Goal: Task Accomplishment & Management: Use online tool/utility

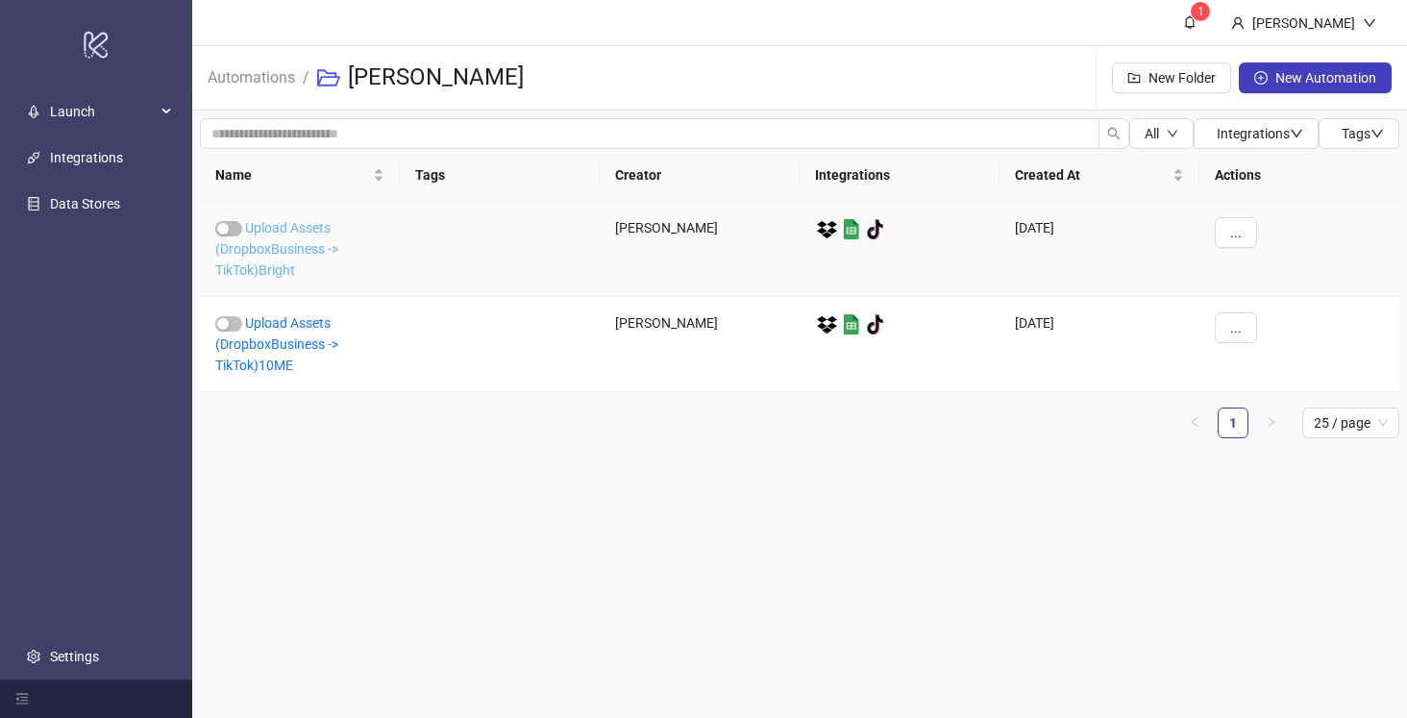
click at [285, 253] on link "Upload Assets (DropboxBusiness -> TikTok)Bright" at bounding box center [276, 249] width 123 height 58
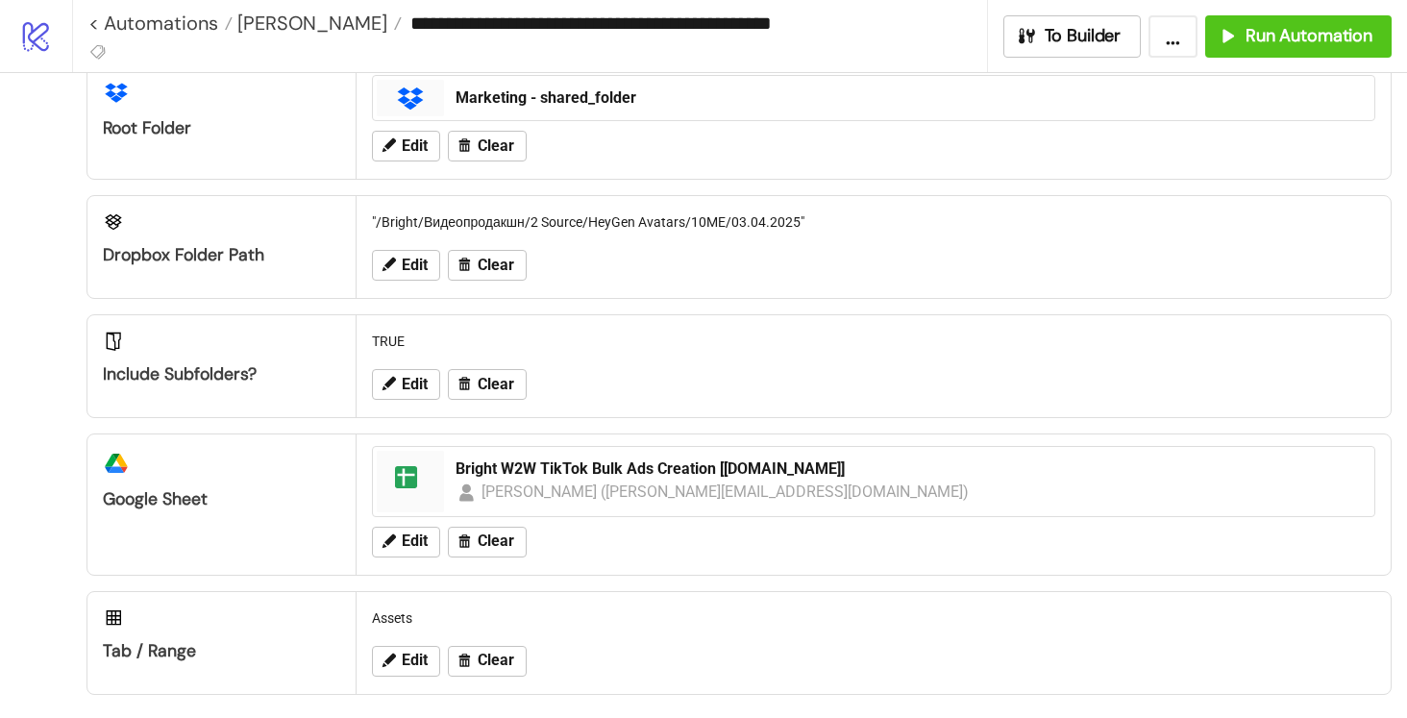
scroll to position [191, 0]
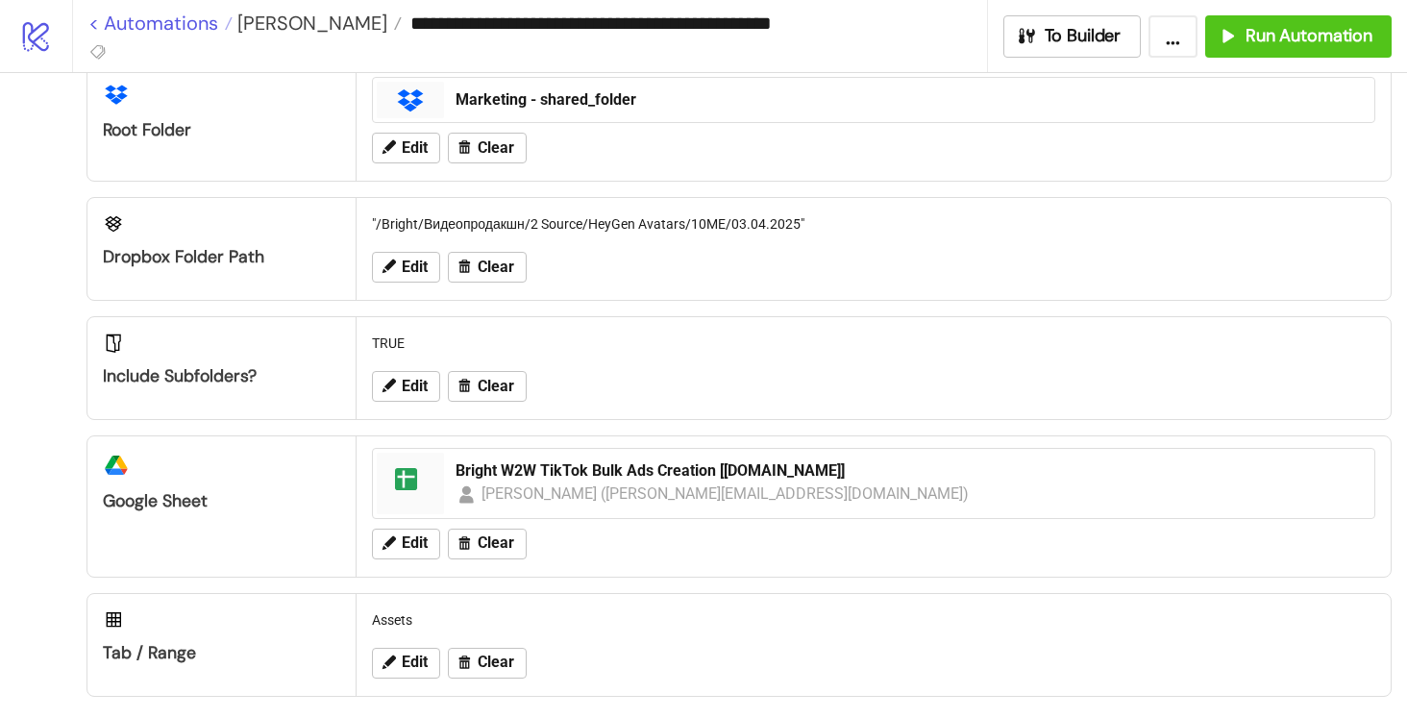
click at [118, 21] on link "< Automations" at bounding box center [160, 22] width 144 height 19
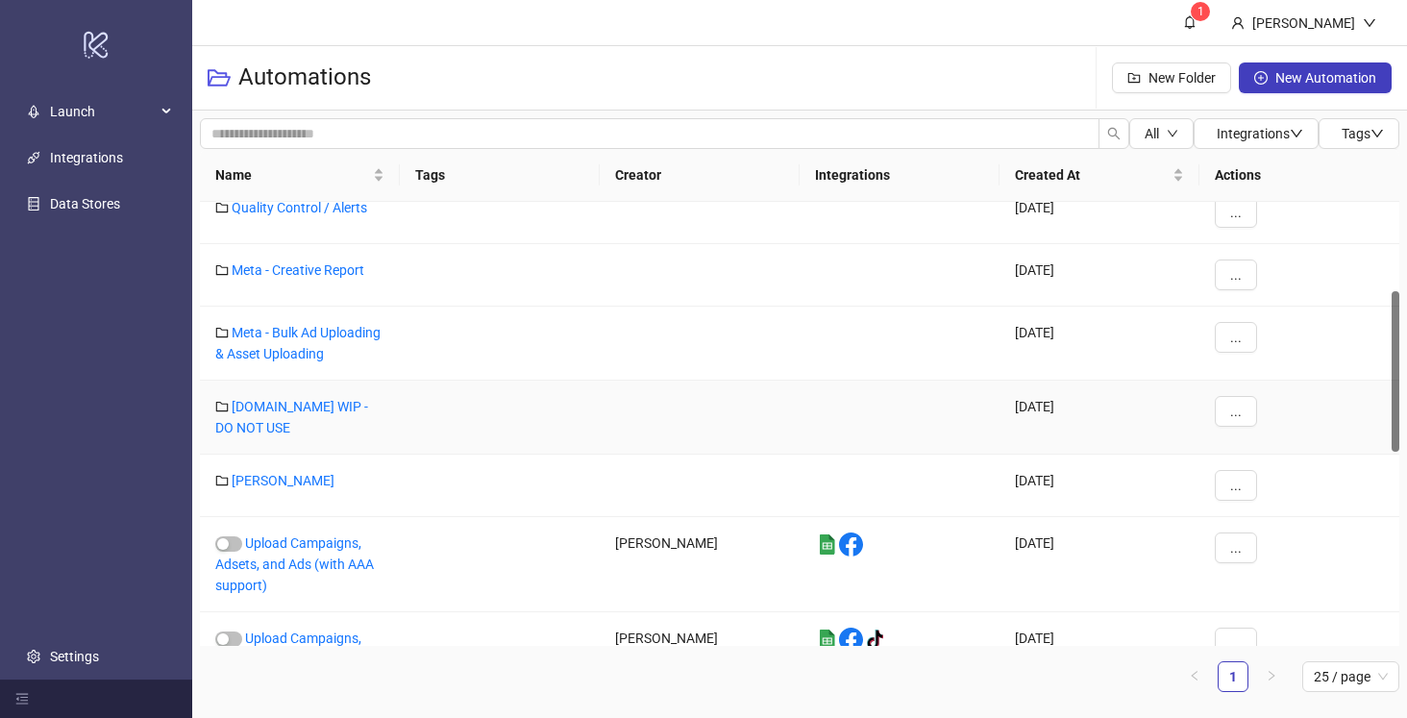
scroll to position [244, 0]
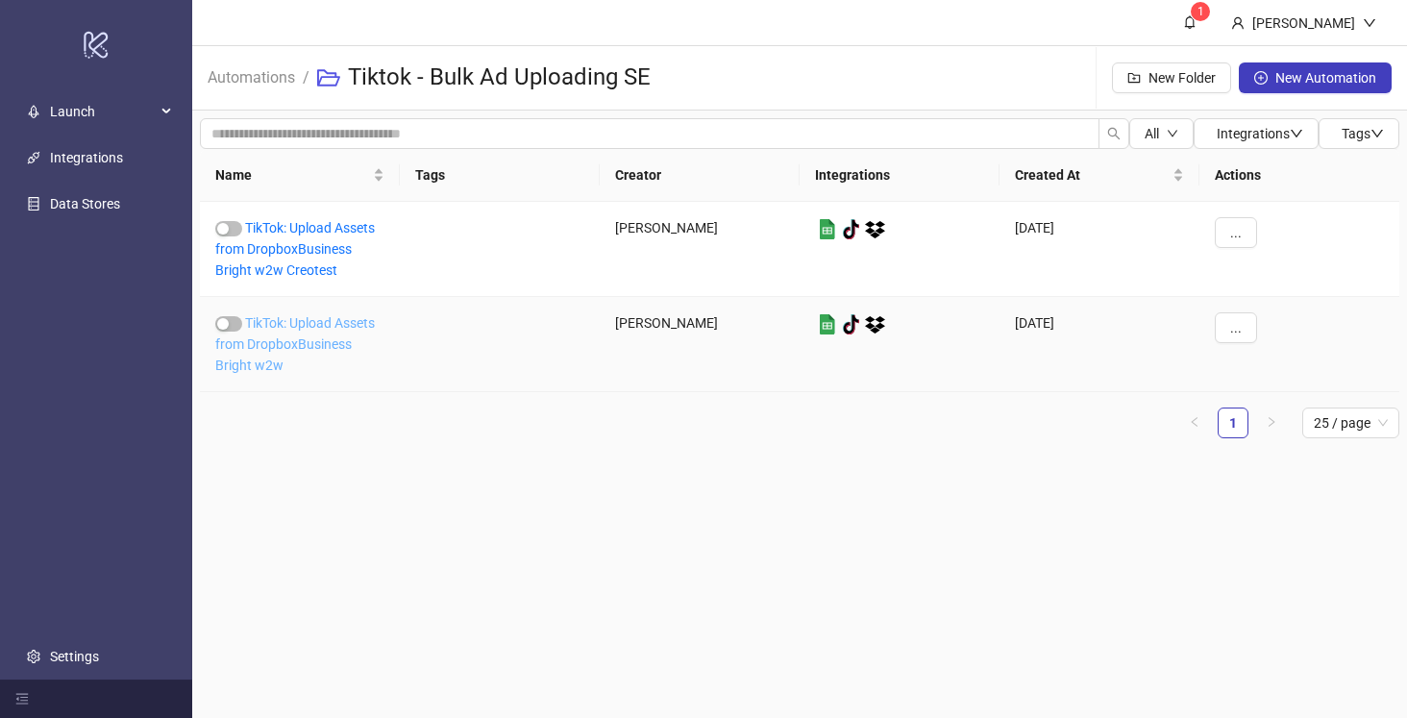
click at [296, 337] on link "TikTok: Upload Assets from DropboxBusiness Bright w2w" at bounding box center [294, 344] width 159 height 58
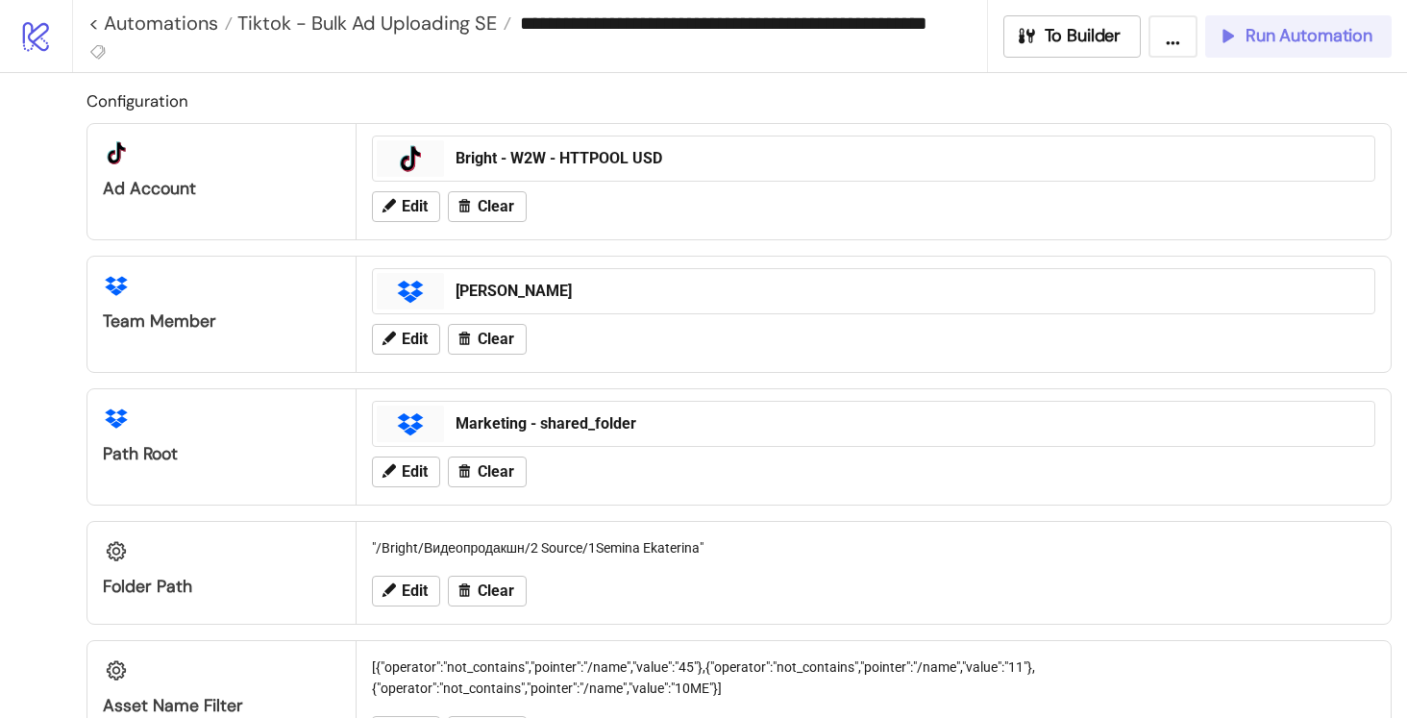
click at [1322, 42] on span "Run Automation" at bounding box center [1308, 36] width 127 height 22
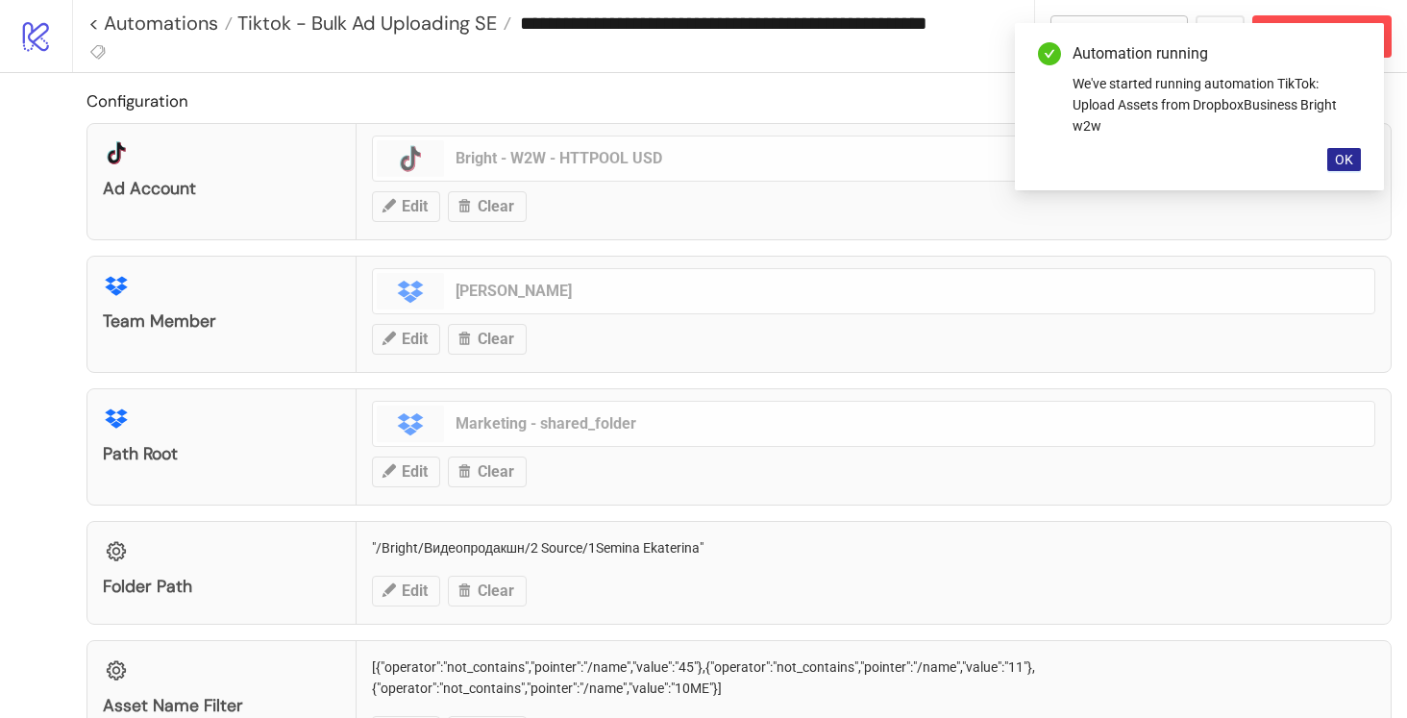
click at [1340, 162] on span "OK" at bounding box center [1343, 159] width 18 height 15
